Goal: Information Seeking & Learning: Learn about a topic

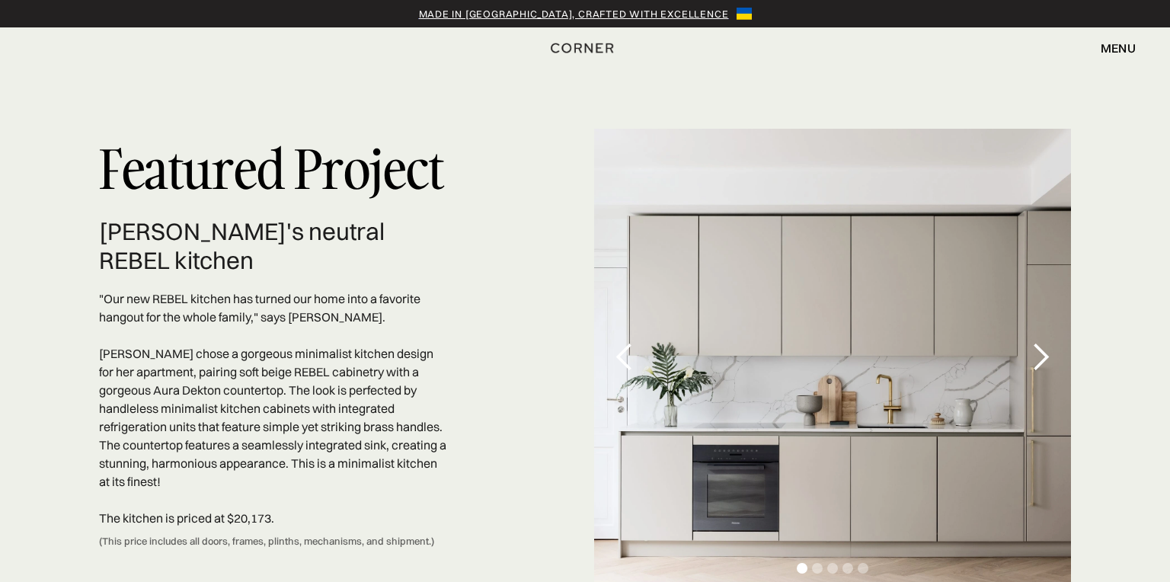
scroll to position [4391, 0]
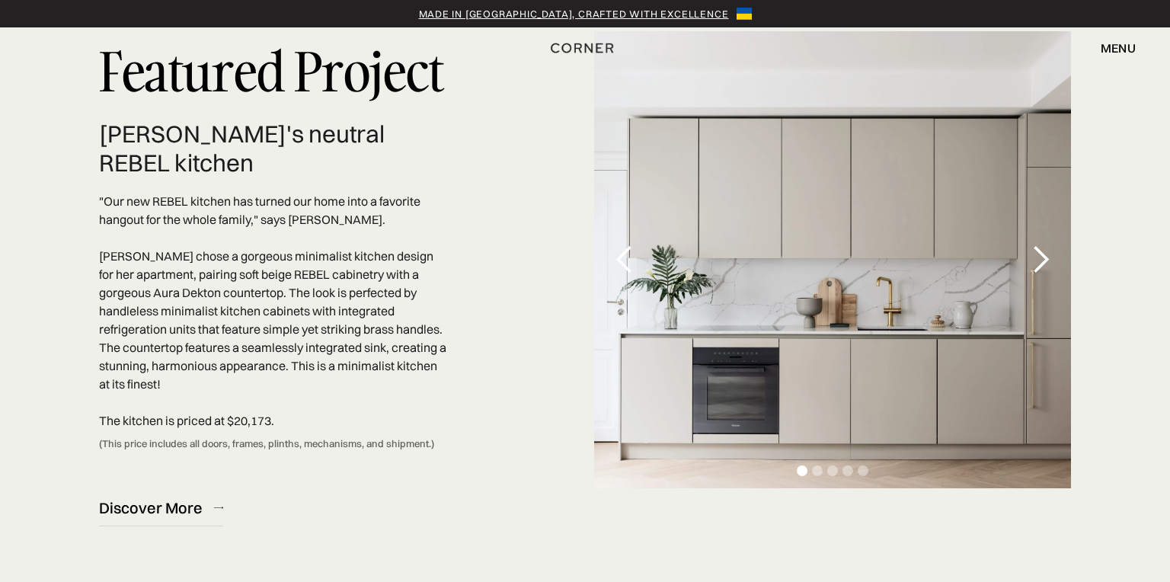
drag, startPoint x: 1175, startPoint y: 47, endPoint x: 1198, endPoint y: 459, distance: 412.6
click at [1036, 272] on div "next slide" at bounding box center [1040, 259] width 30 height 30
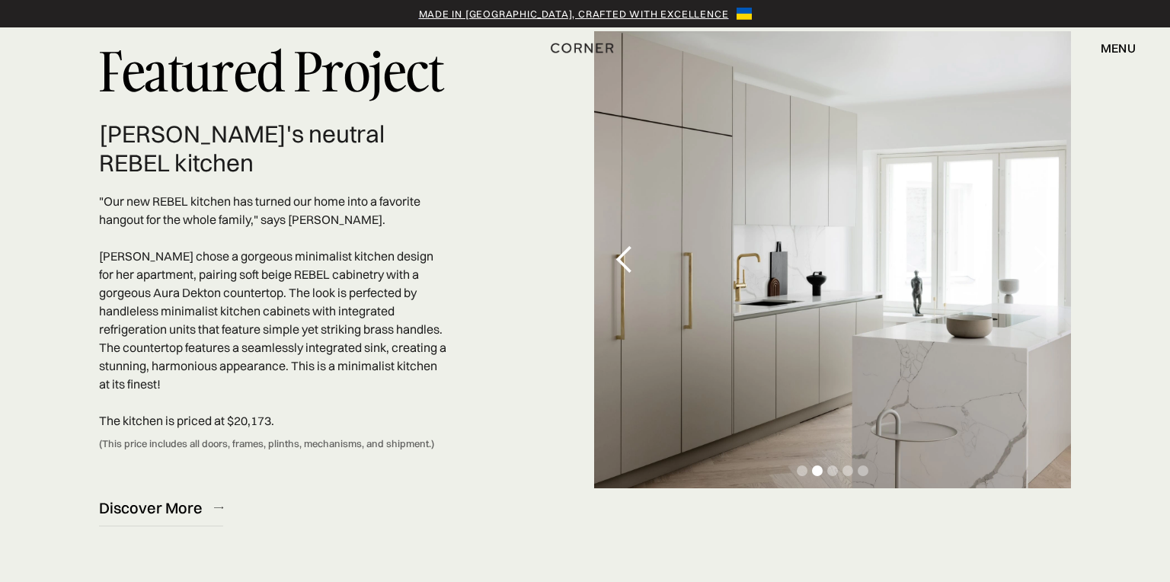
click at [1080, 302] on div "Featured Project Mia's neutral REBEL kitchen "Our new REBEL kitchen has turned …" at bounding box center [585, 279] width 1170 height 548
click at [1038, 307] on div "next slide" at bounding box center [1040, 259] width 61 height 457
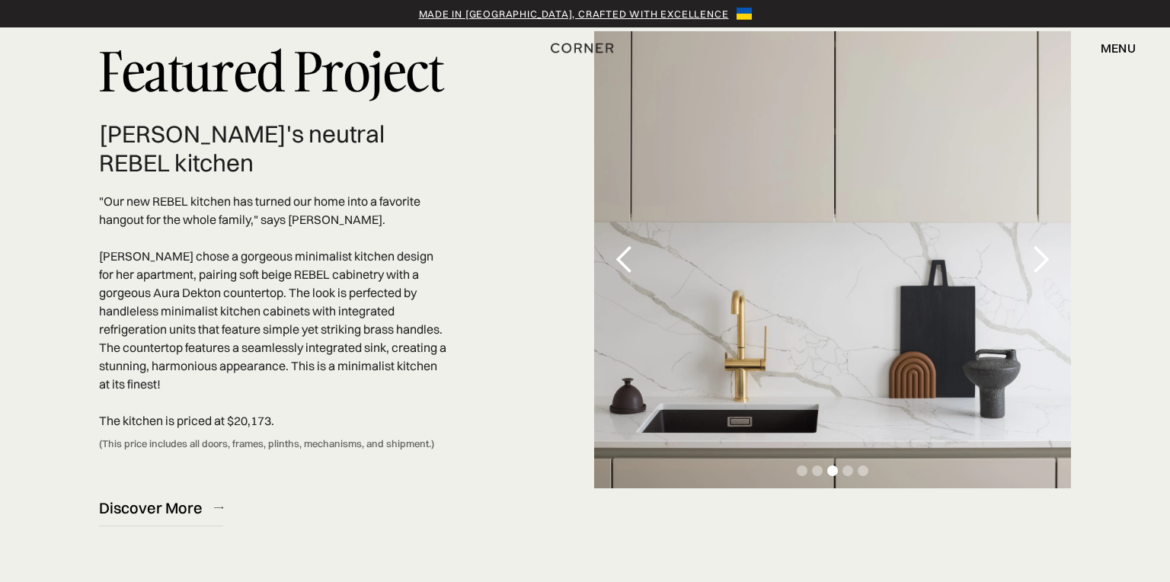
click at [1036, 270] on div "next slide" at bounding box center [1040, 259] width 30 height 30
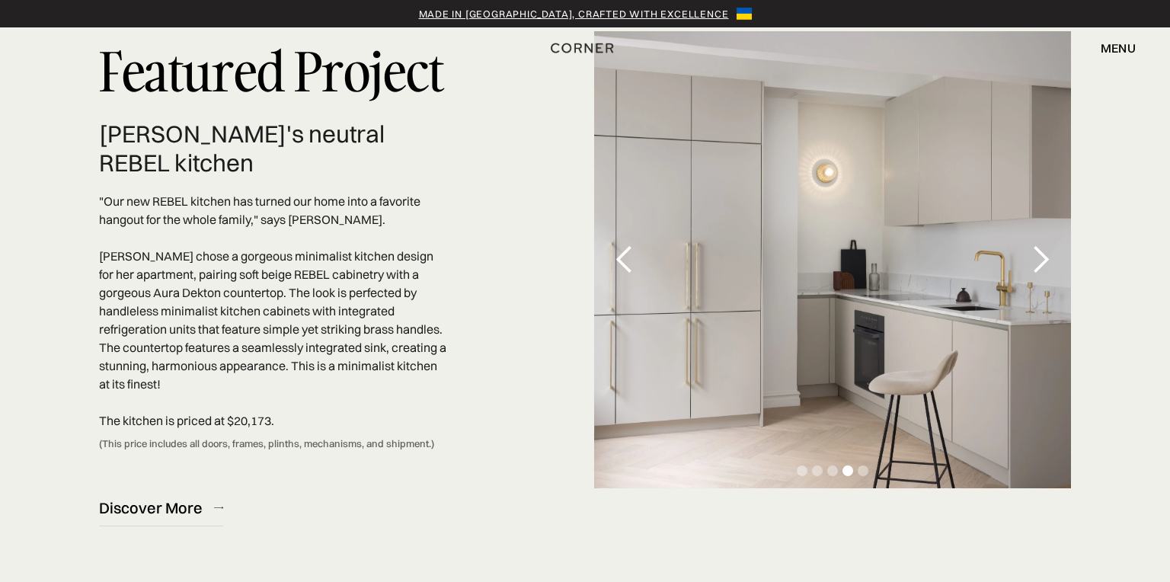
click at [1036, 270] on div "next slide" at bounding box center [1040, 259] width 30 height 30
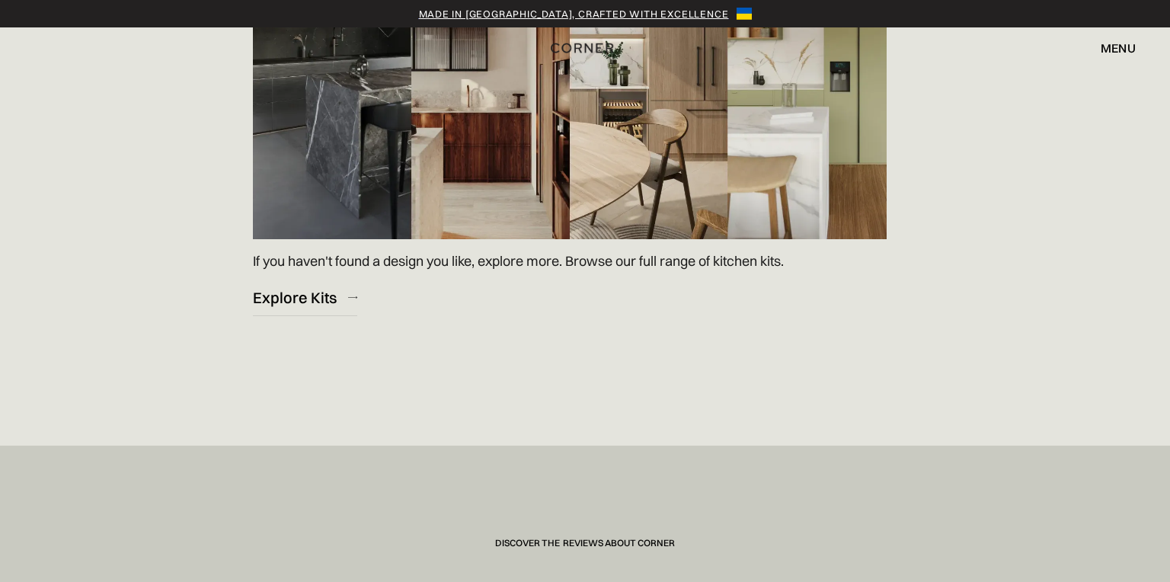
scroll to position [0, 0]
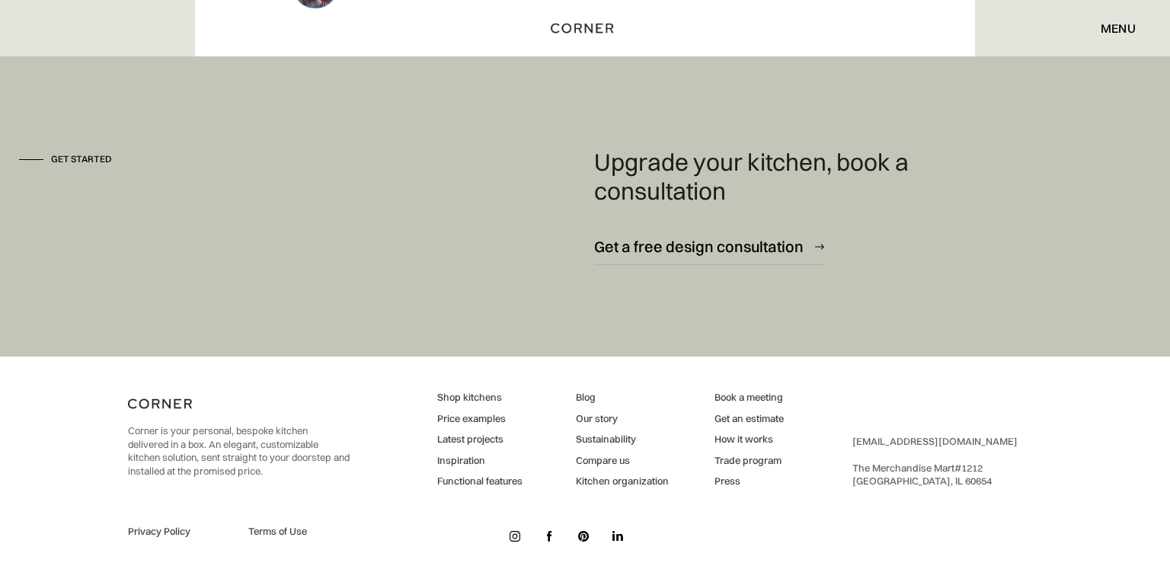
scroll to position [8015, 0]
